Goal: Task Accomplishment & Management: Use online tool/utility

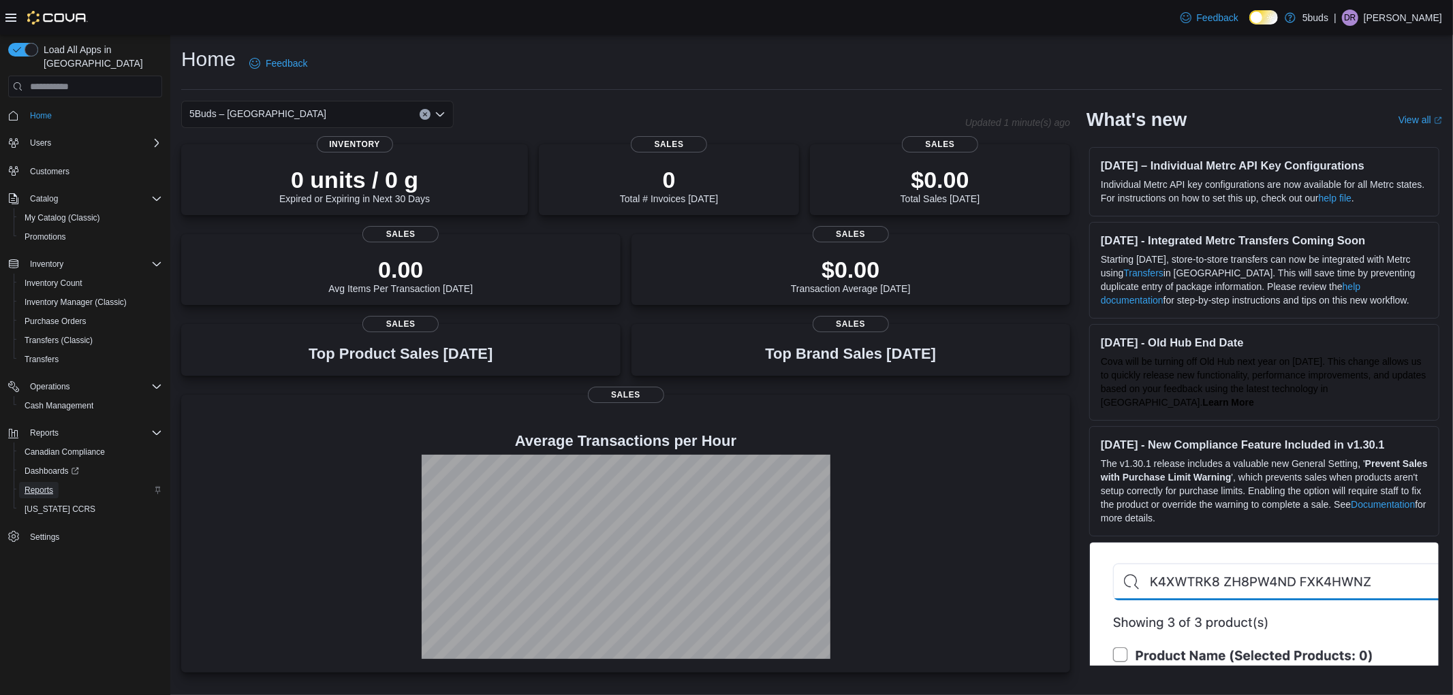
click at [40, 485] on span "Reports" at bounding box center [39, 490] width 29 height 11
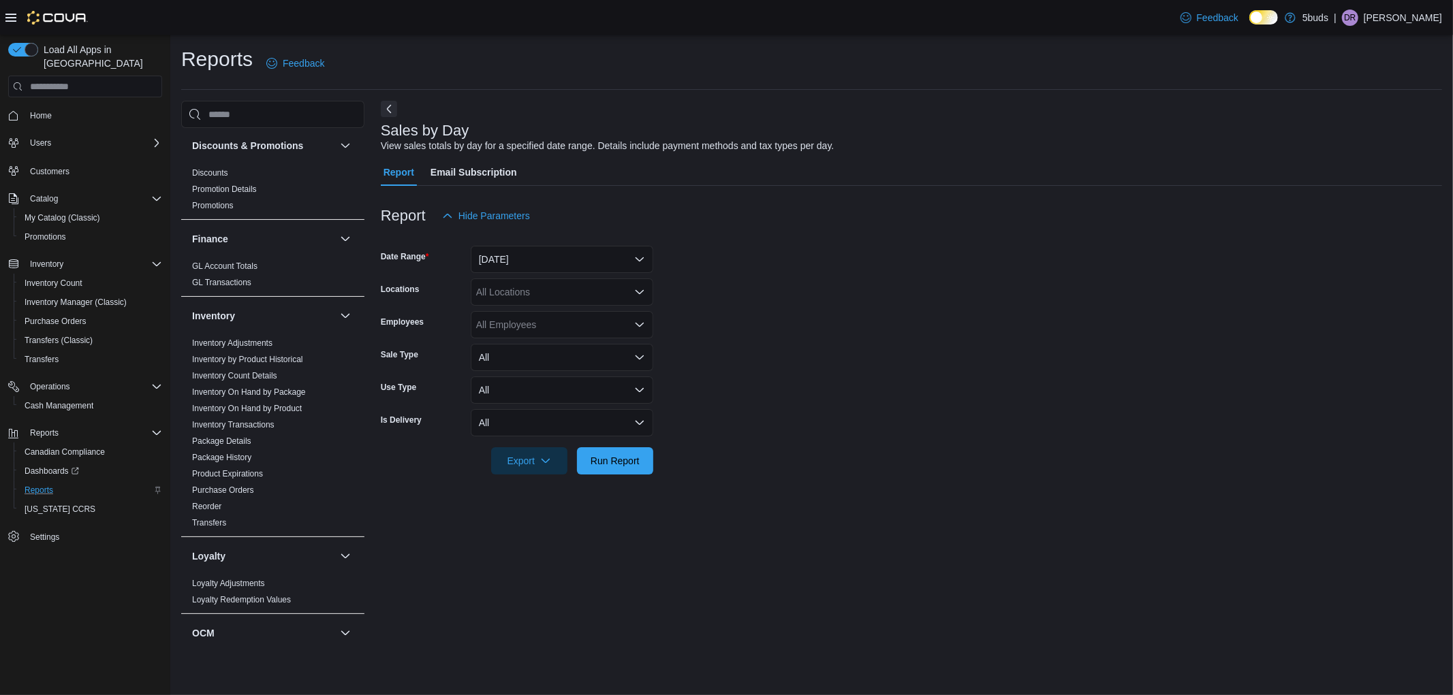
scroll to position [454, 0]
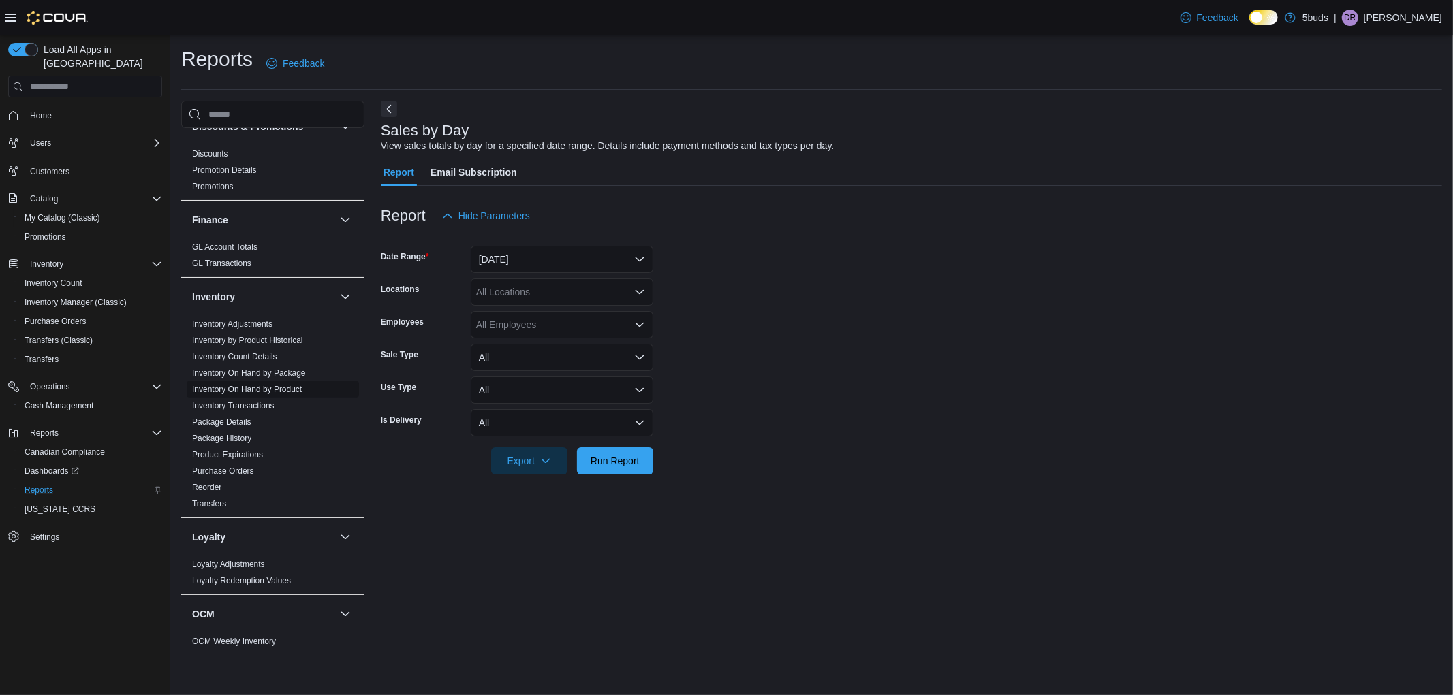
click at [257, 385] on link "Inventory On Hand by Product" at bounding box center [247, 390] width 110 height 10
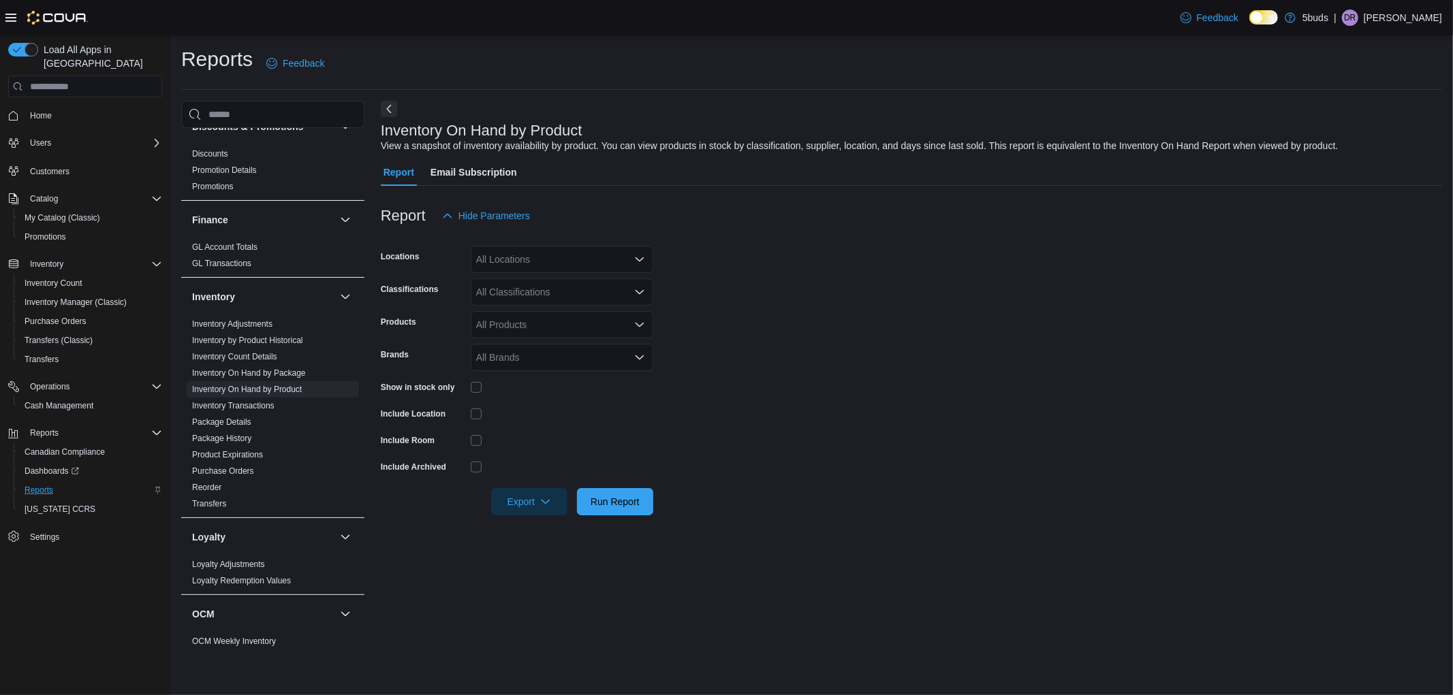
click at [526, 257] on div "All Locations" at bounding box center [562, 259] width 183 height 27
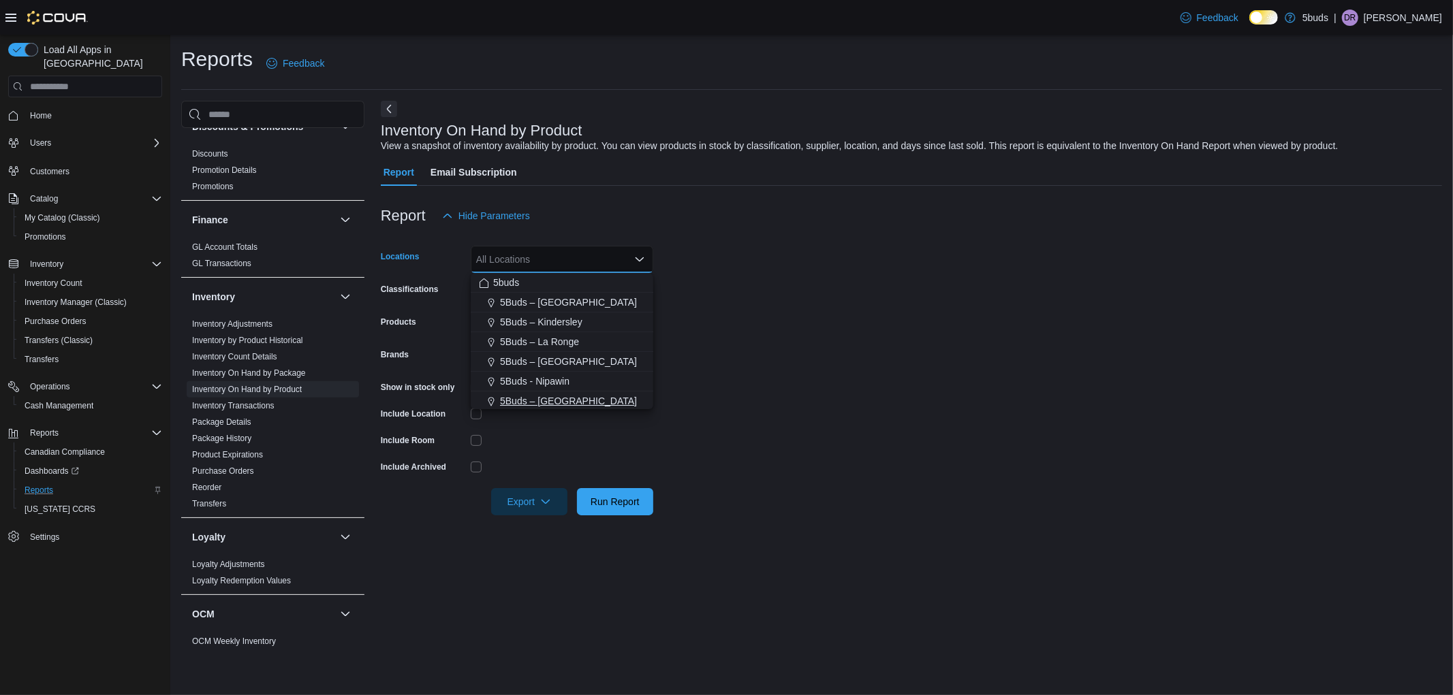
click at [563, 398] on span "5Buds – [GEOGRAPHIC_DATA]" at bounding box center [568, 401] width 137 height 14
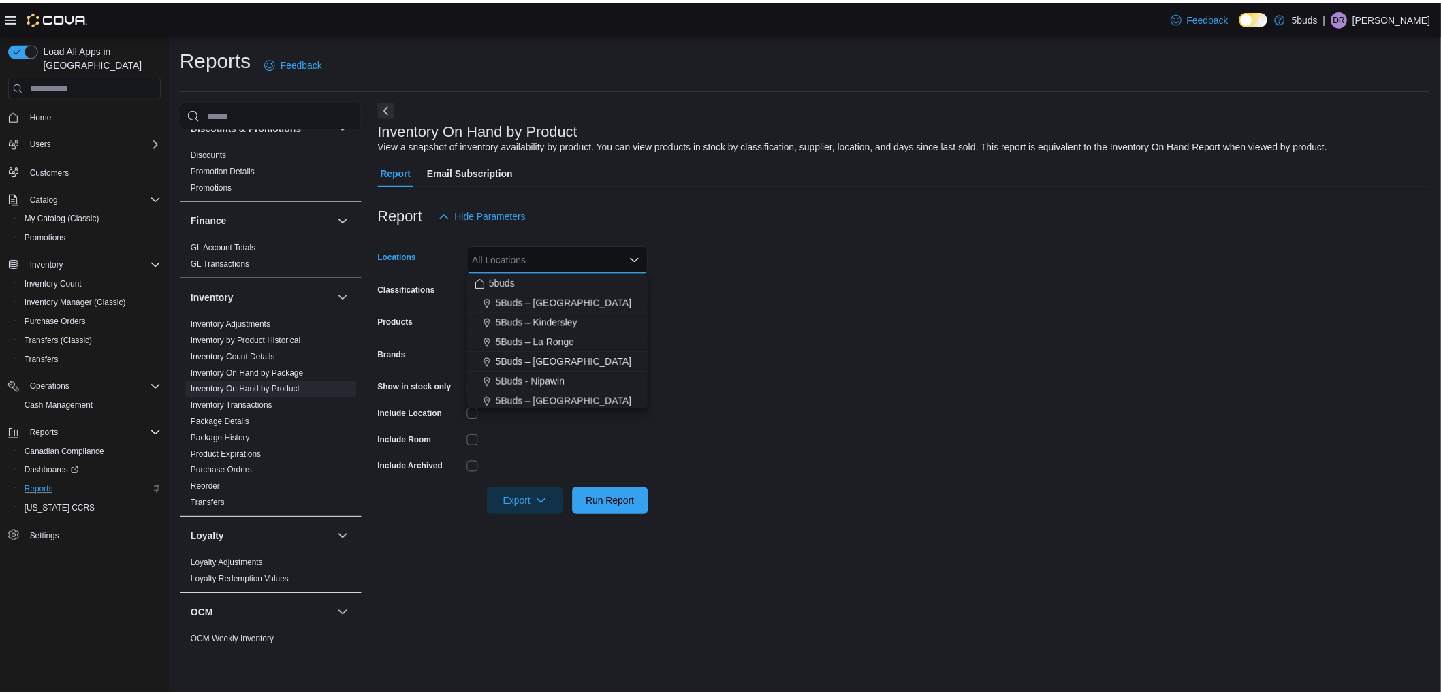
scroll to position [2, 0]
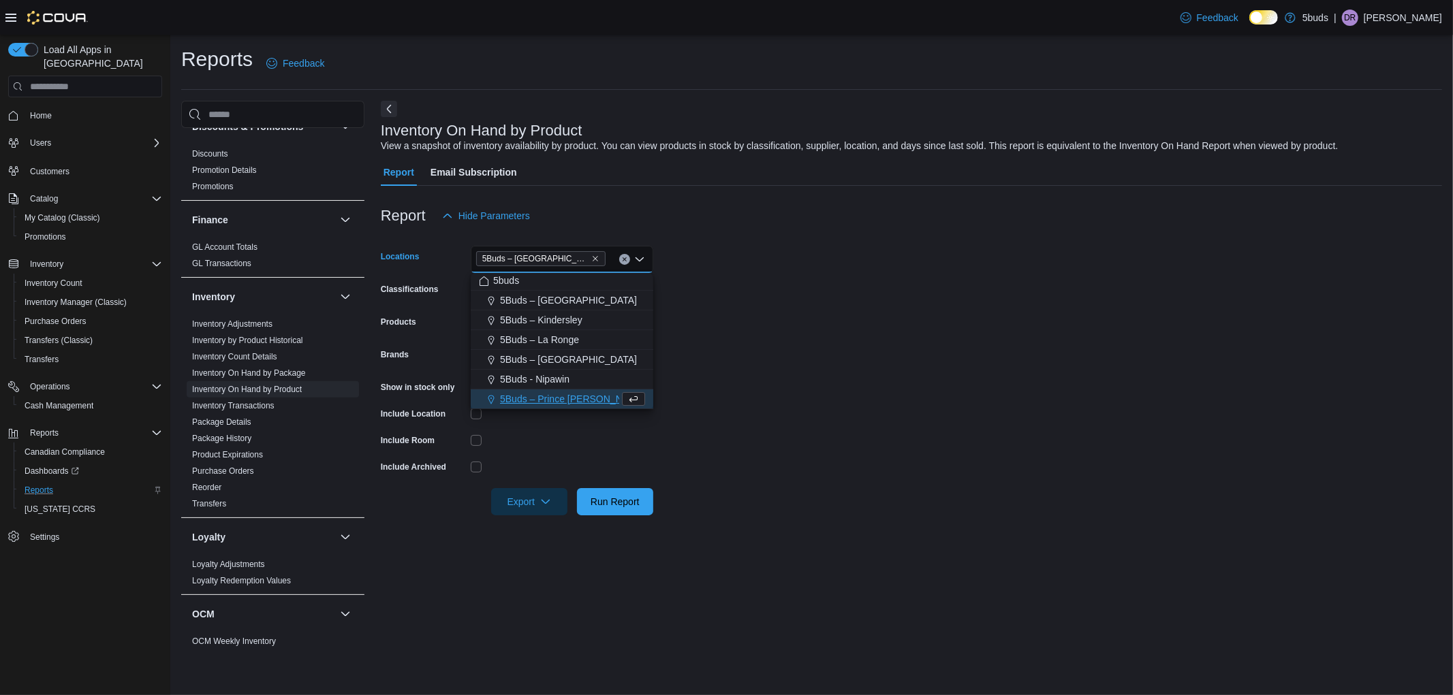
click at [655, 441] on form "Locations 5Buds – [GEOGRAPHIC_DATA] Combo box. Selected. 5Buds – [GEOGRAPHIC_DA…" at bounding box center [911, 373] width 1061 height 286
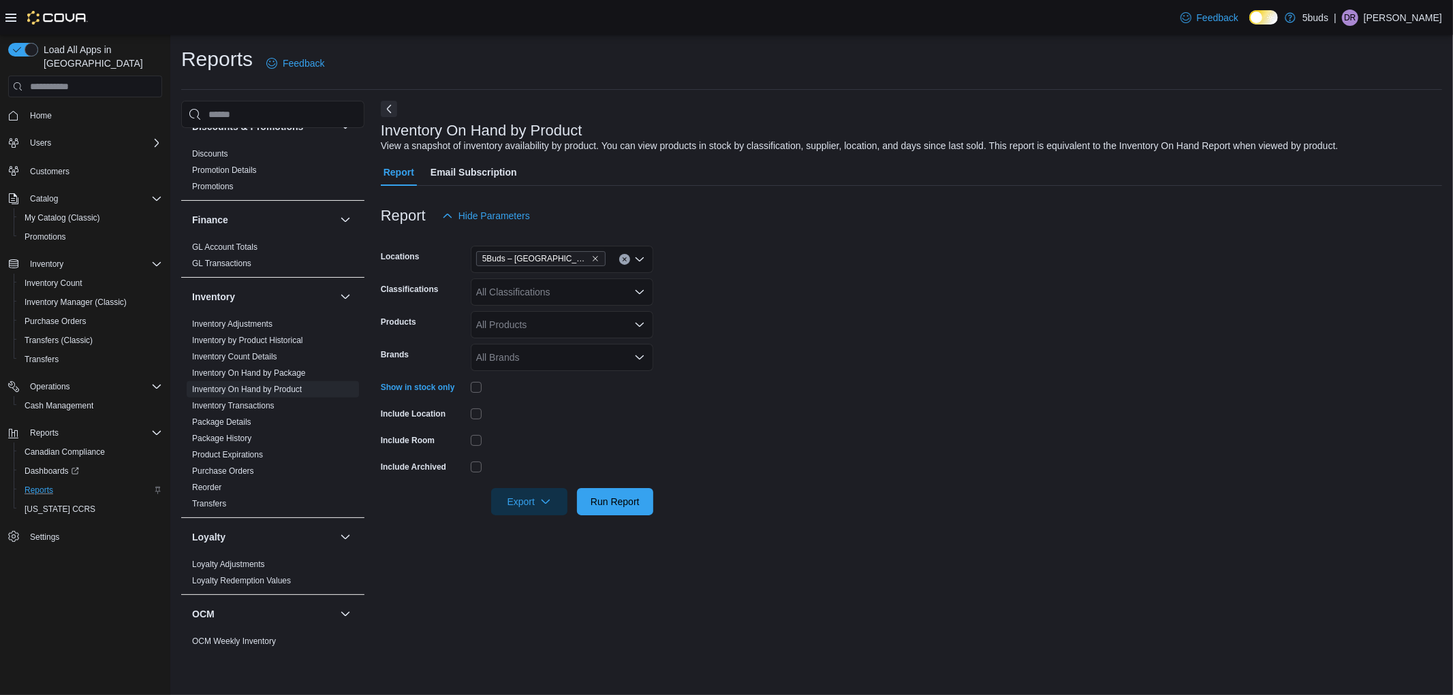
click at [617, 522] on div at bounding box center [911, 524] width 1061 height 16
click at [617, 497] on span "Run Report" at bounding box center [615, 502] width 49 height 14
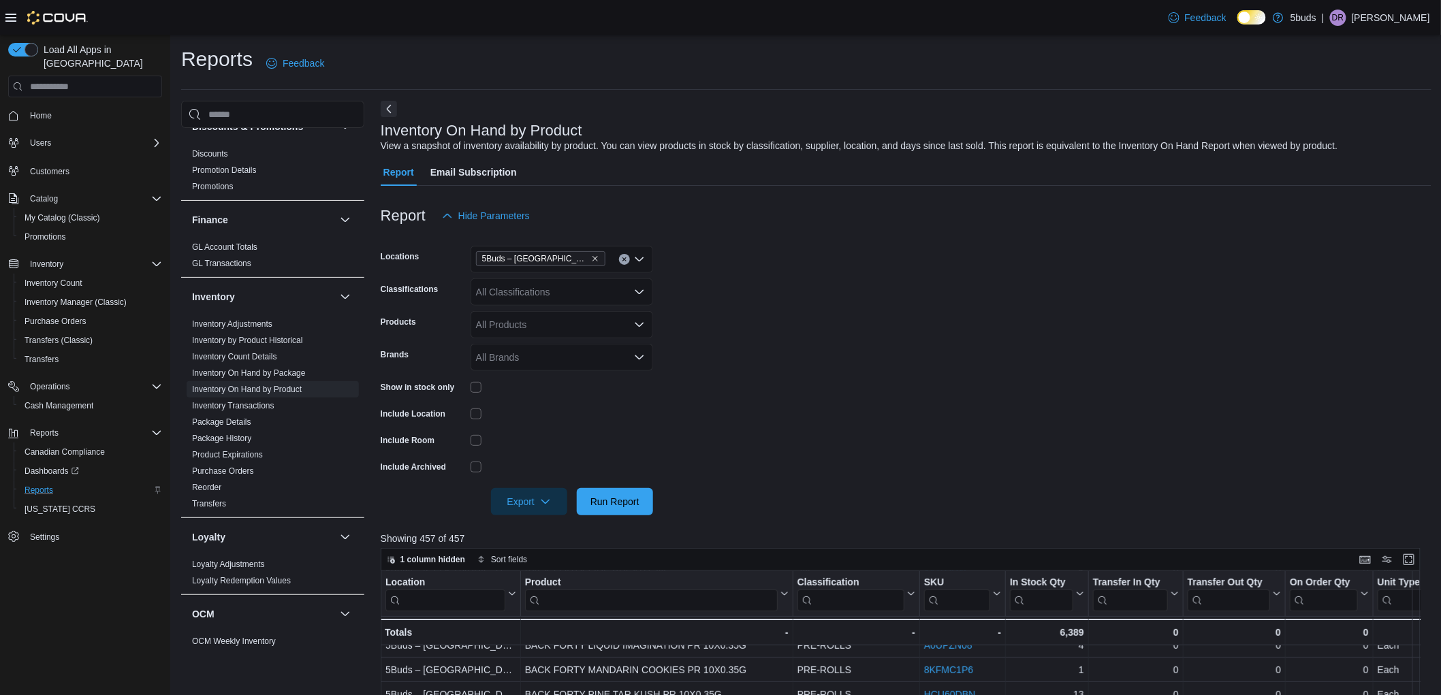
scroll to position [227, 0]
click at [596, 597] on input "search" at bounding box center [650, 601] width 253 height 22
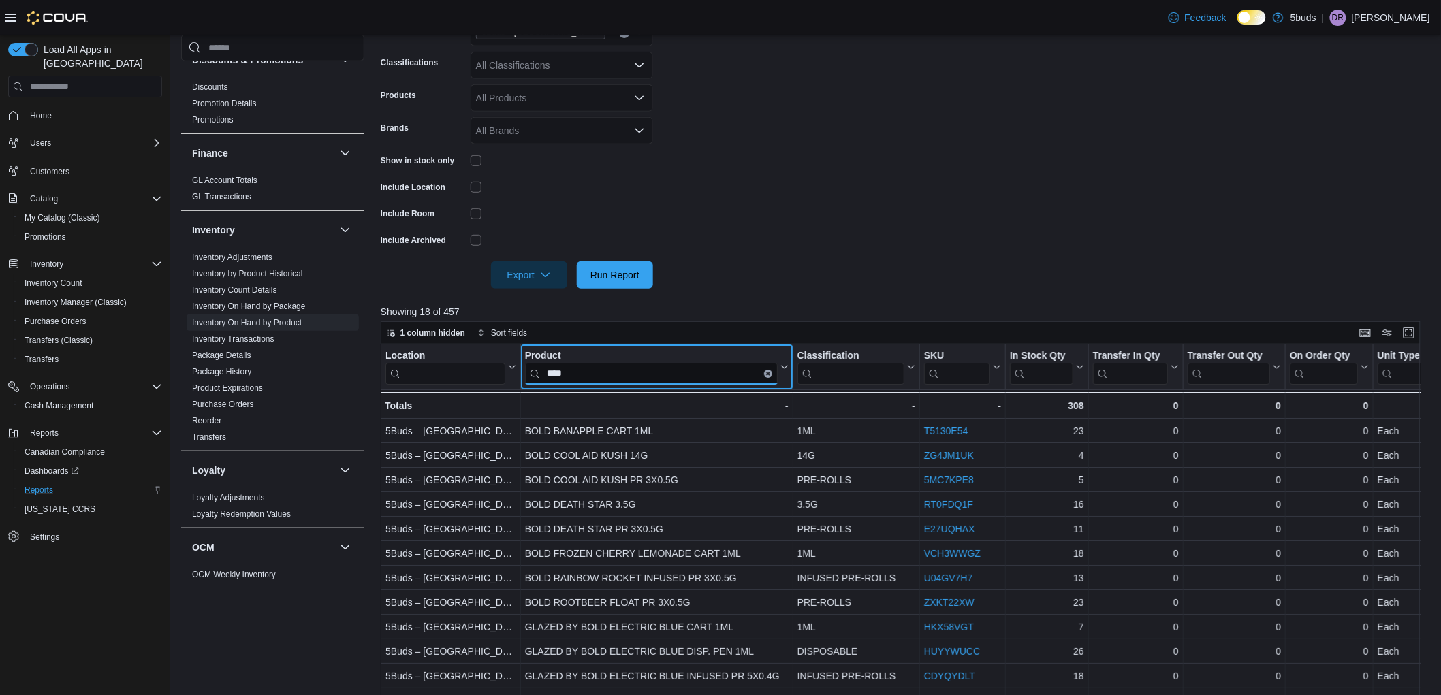
click at [608, 371] on input "****" at bounding box center [650, 374] width 253 height 22
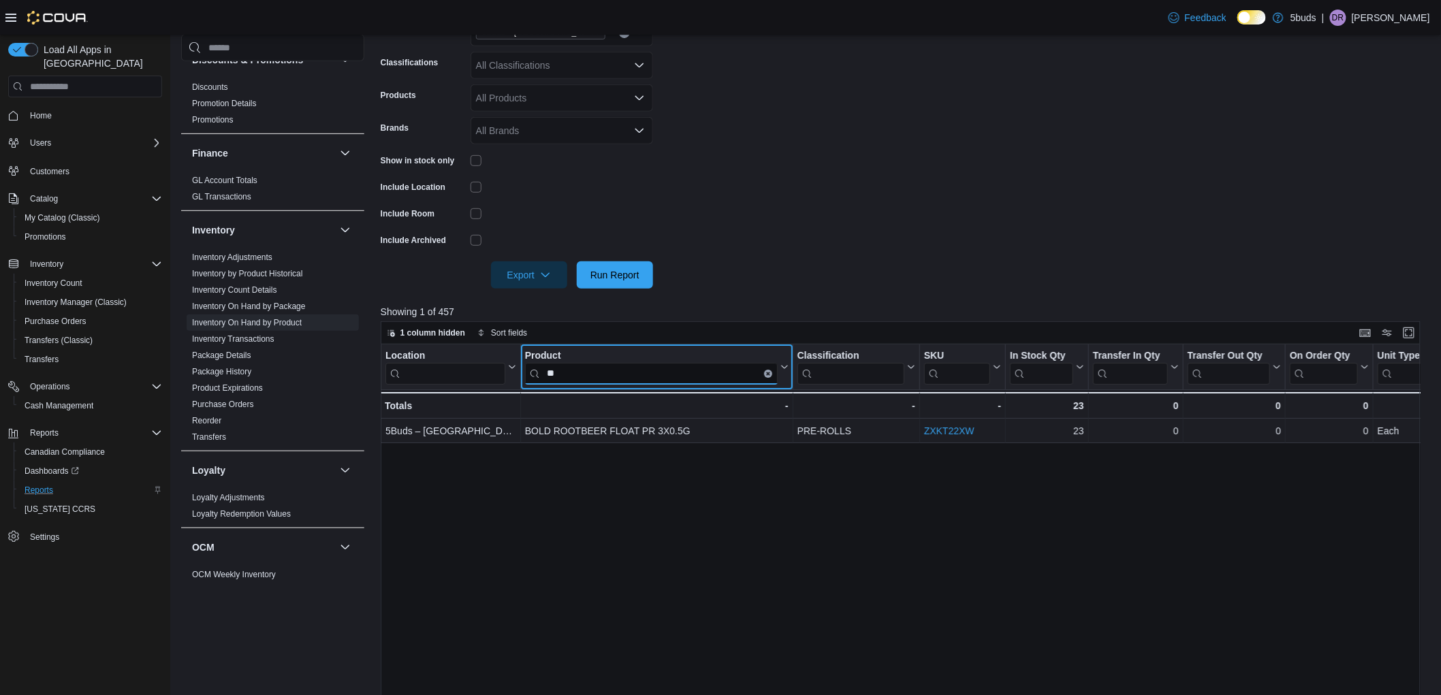
type input "*"
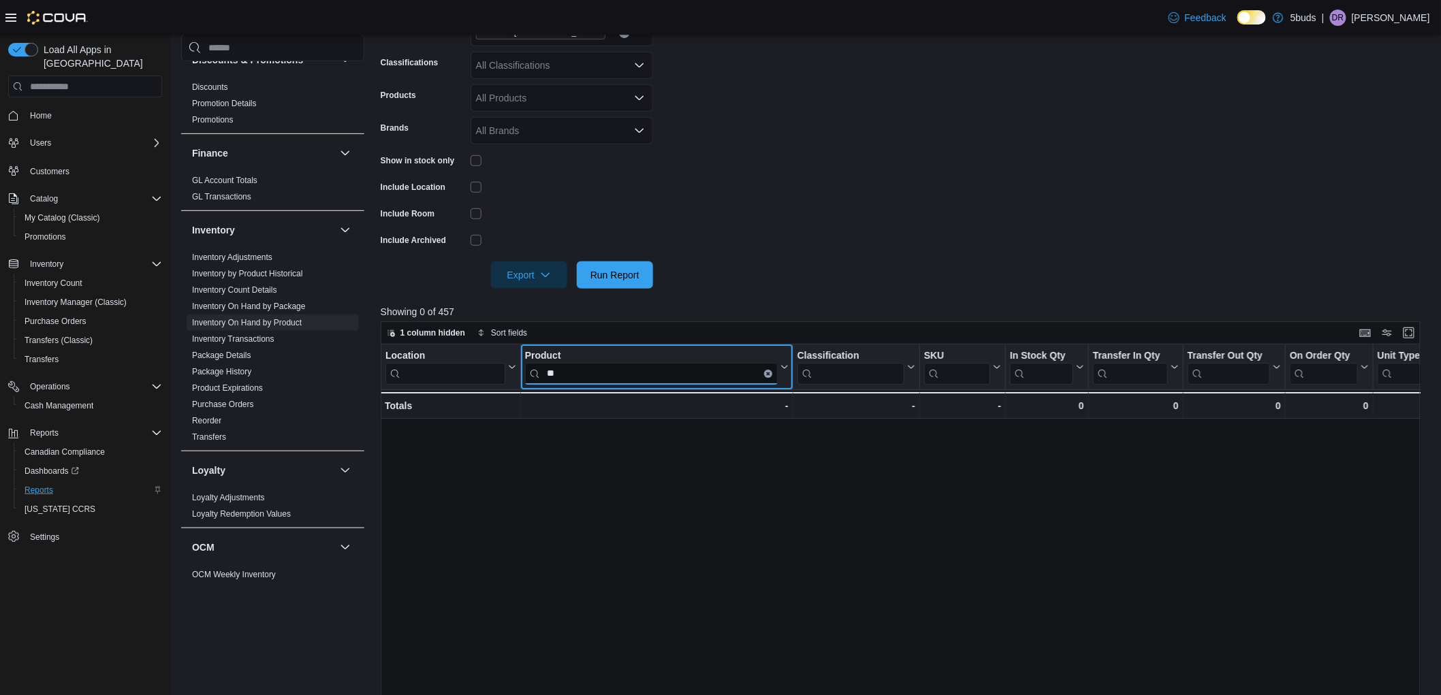
type input "*"
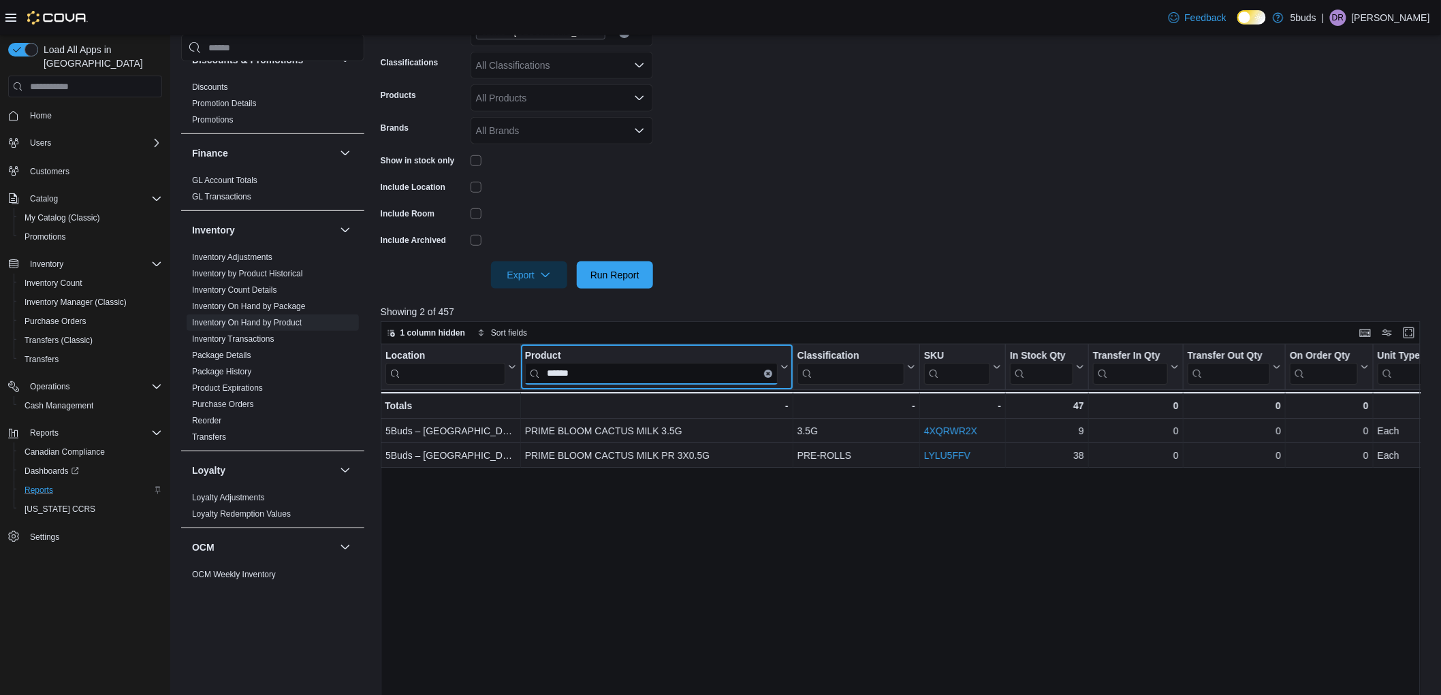
type input "******"
